Goal: Obtain resource: Obtain resource

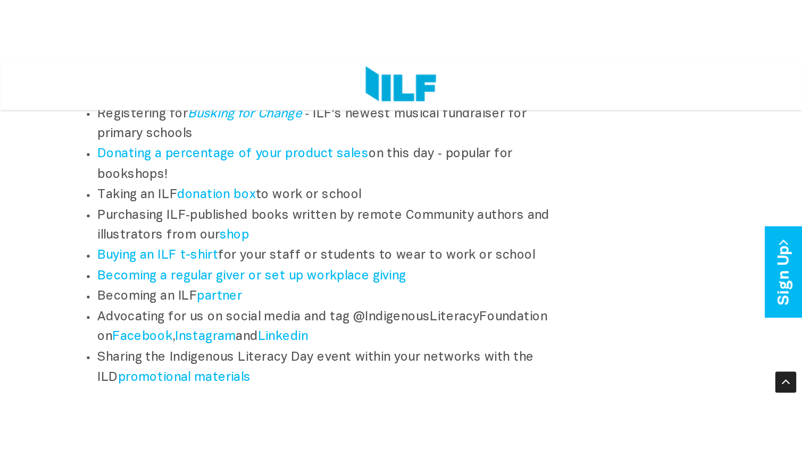
scroll to position [1489, 0]
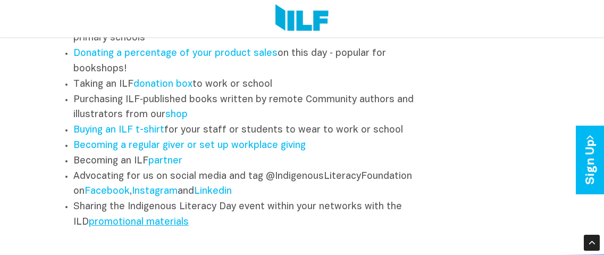
click at [89, 217] on link "promotional materials" at bounding box center [139, 221] width 100 height 9
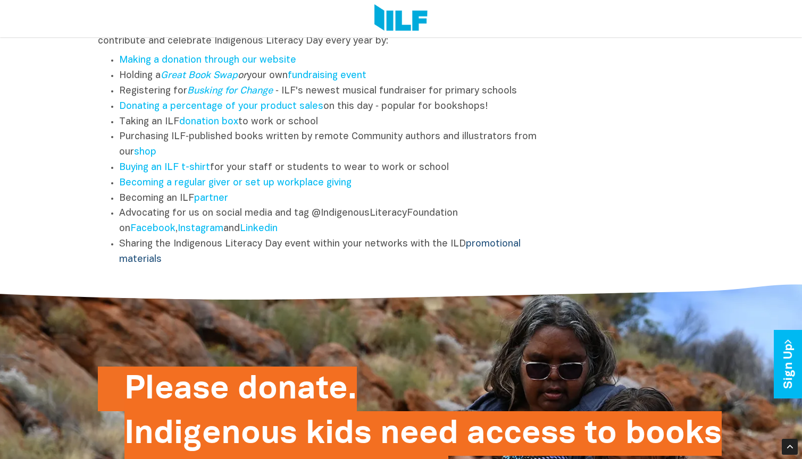
scroll to position [1382, 0]
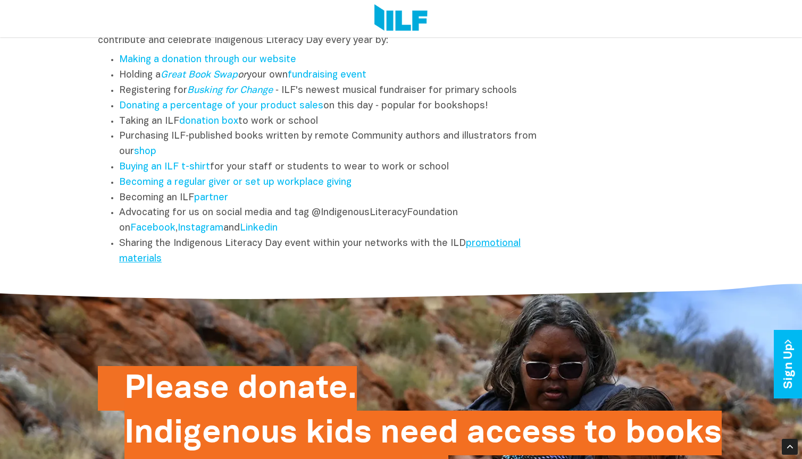
click at [475, 246] on link "promotional materials" at bounding box center [319, 251] width 401 height 24
click at [487, 246] on link "promotional materials" at bounding box center [319, 251] width 401 height 24
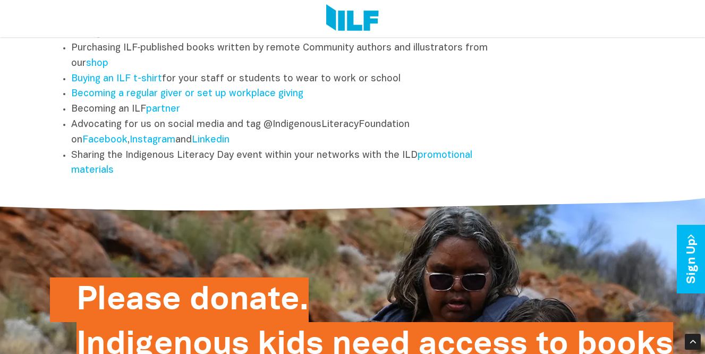
scroll to position [1435, 0]
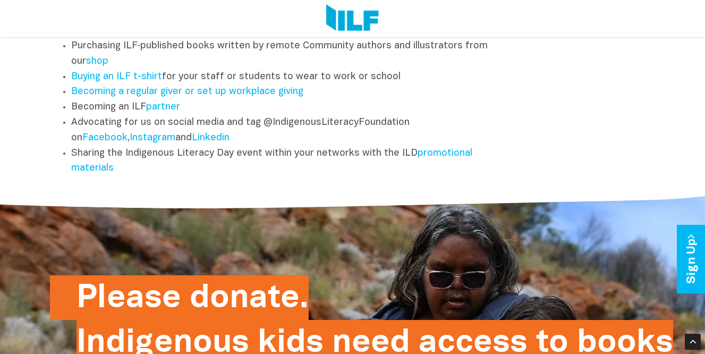
click at [87, 177] on li "Sharing the Indigenous Literacy Day event within your networks with the ILD pro…" at bounding box center [286, 161] width 430 height 31
click at [92, 172] on link "promotional materials" at bounding box center [271, 161] width 401 height 24
